Goal: Transaction & Acquisition: Purchase product/service

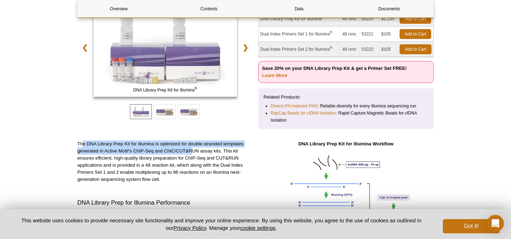
scroll to position [122, 0]
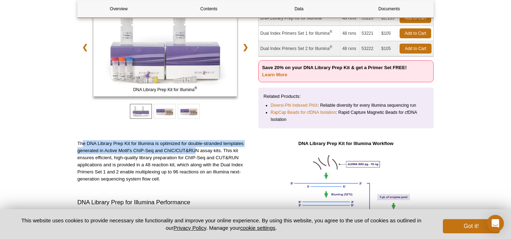
drag, startPoint x: 84, startPoint y: 140, endPoint x: 196, endPoint y: 150, distance: 112.8
click at [196, 150] on p "The DNA Library Prep Kit for Illumina is optimized for double-stranded template…" at bounding box center [165, 161] width 176 height 43
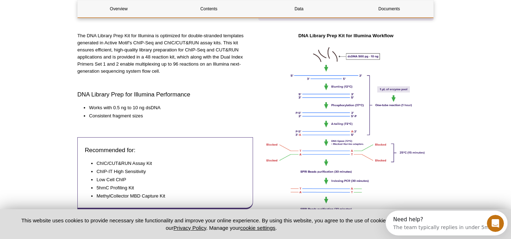
scroll to position [231, 0]
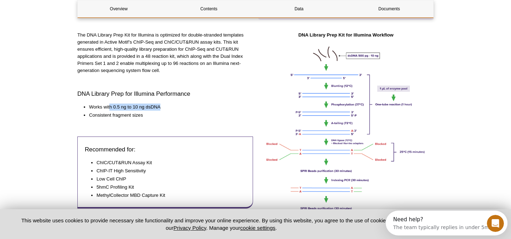
drag, startPoint x: 109, startPoint y: 108, endPoint x: 162, endPoint y: 105, distance: 53.2
click at [162, 105] on li "Works with 0.5 ng to 10 ng dsDNA" at bounding box center [167, 107] width 157 height 7
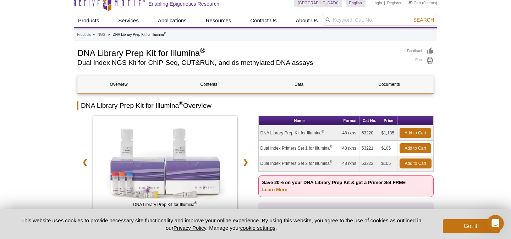
scroll to position [8, 0]
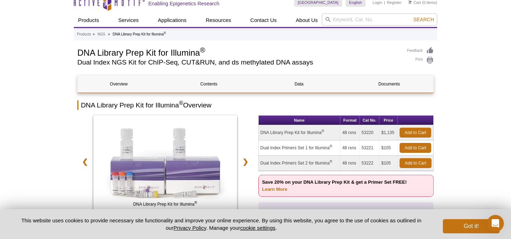
click at [290, 186] on p "Save 20% on your DNA Library Prep Kit & get a Primer Set FREE! Learn More" at bounding box center [346, 186] width 176 height 22
click at [277, 189] on link "Learn More" at bounding box center [274, 188] width 25 height 5
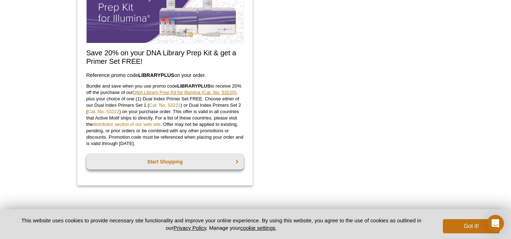
scroll to position [485, 0]
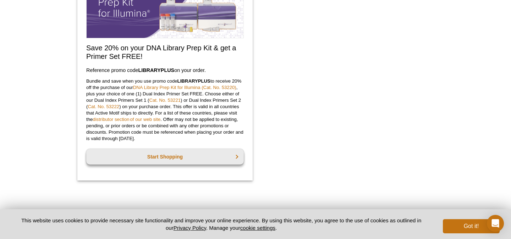
click at [188, 83] on strong "LIBRARYPLUS" at bounding box center [193, 80] width 33 height 5
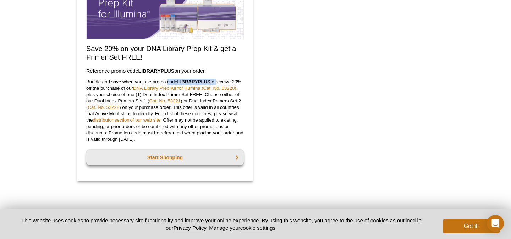
scroll to position [474, 0]
